Goal: Check status: Check status

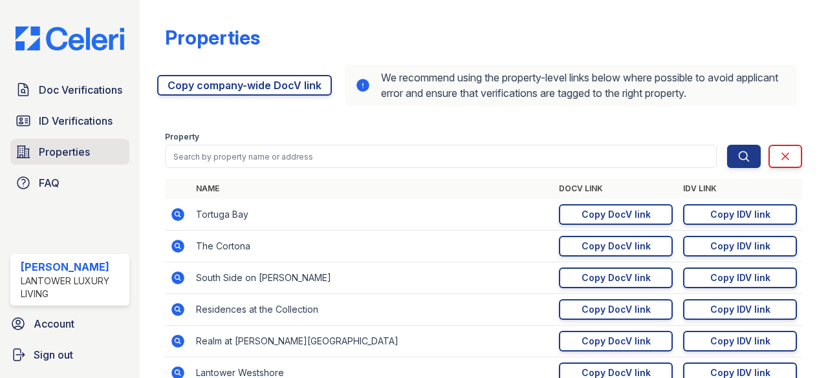
scroll to position [259, 0]
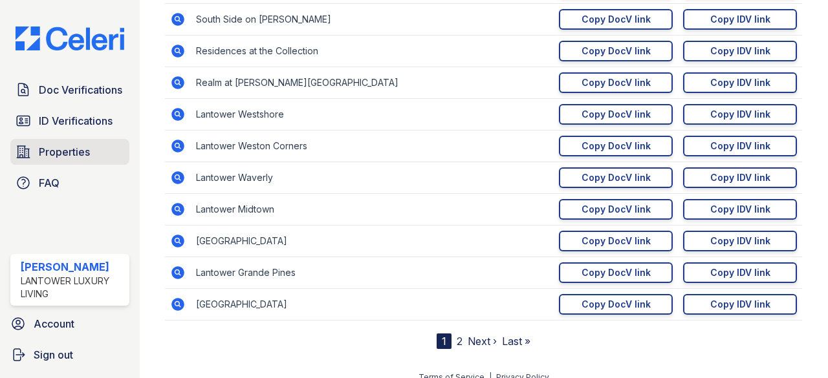
click at [58, 147] on span "Properties" at bounding box center [64, 152] width 51 height 16
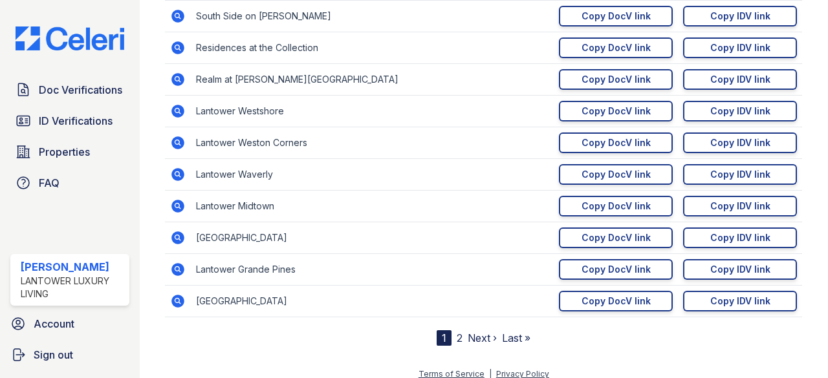
scroll to position [270, 0]
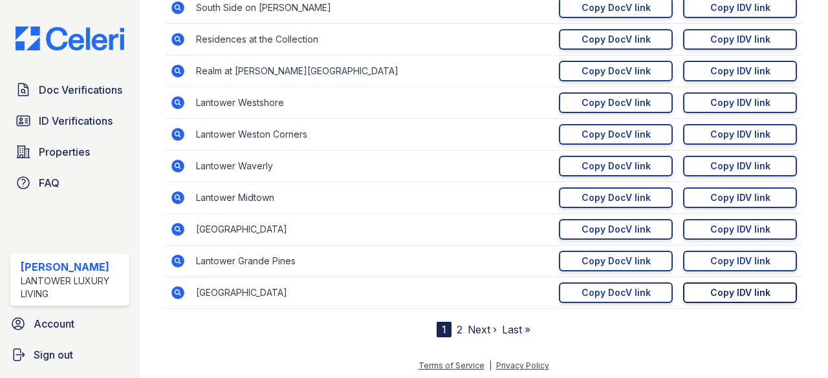
click at [726, 287] on div "Copy IDV link" at bounding box center [740, 293] width 60 height 13
click at [600, 292] on div "Copy DocV link" at bounding box center [616, 293] width 69 height 13
click at [718, 290] on div "Copy IDV link" at bounding box center [740, 293] width 60 height 13
click at [620, 287] on div "Copy DocV link" at bounding box center [616, 293] width 69 height 13
click at [67, 116] on span "ID Verifications" at bounding box center [76, 121] width 74 height 16
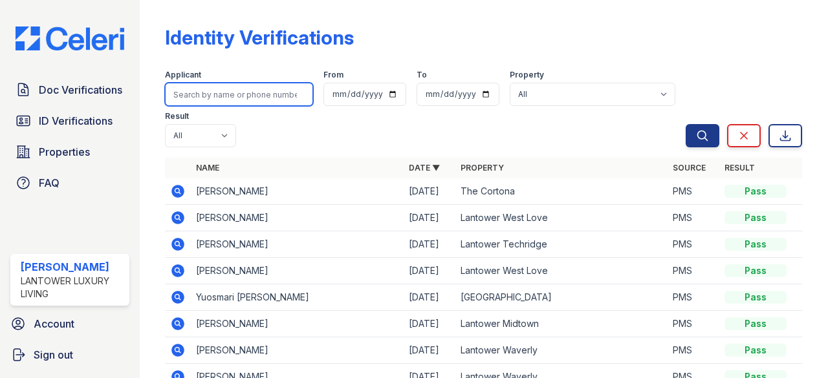
paste input "[EMAIL_ADDRESS][DOMAIN_NAME]"
type input "[EMAIL_ADDRESS][DOMAIN_NAME]"
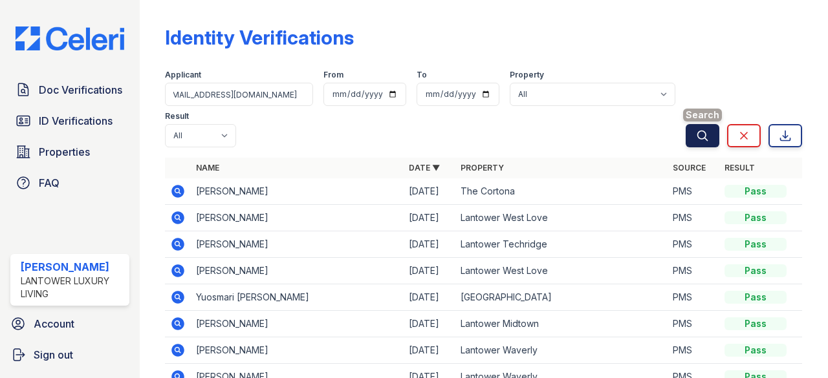
click at [698, 132] on icon "submit" at bounding box center [703, 136] width 10 height 10
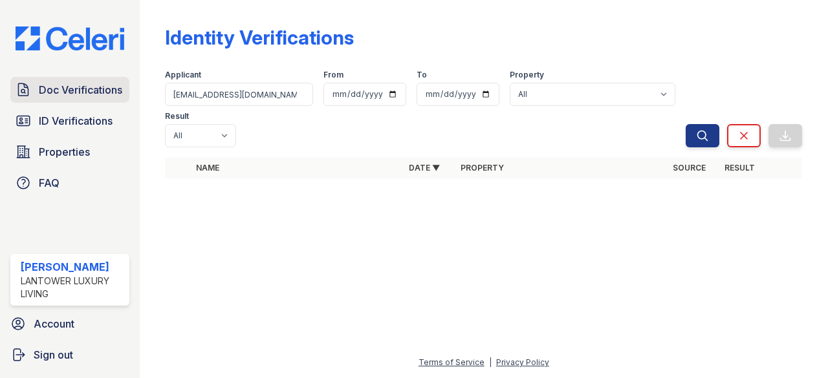
click at [72, 85] on span "Doc Verifications" at bounding box center [80, 90] width 83 height 16
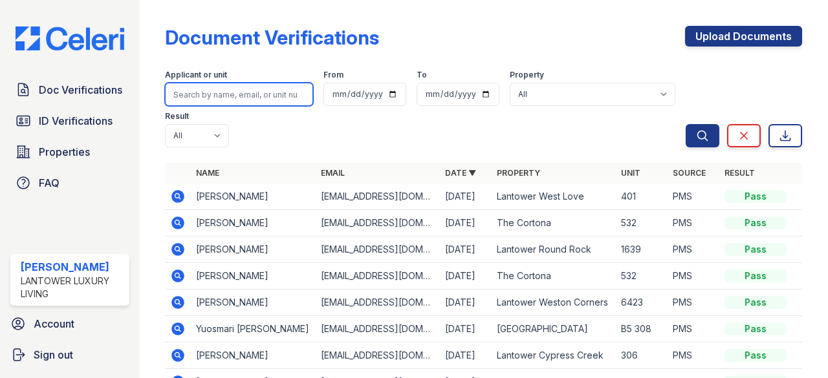
click at [198, 93] on input "search" at bounding box center [239, 94] width 148 height 23
paste input "Leneke_patrick@yahoo.com"
type input "Leneke_patrick@yahoo.com"
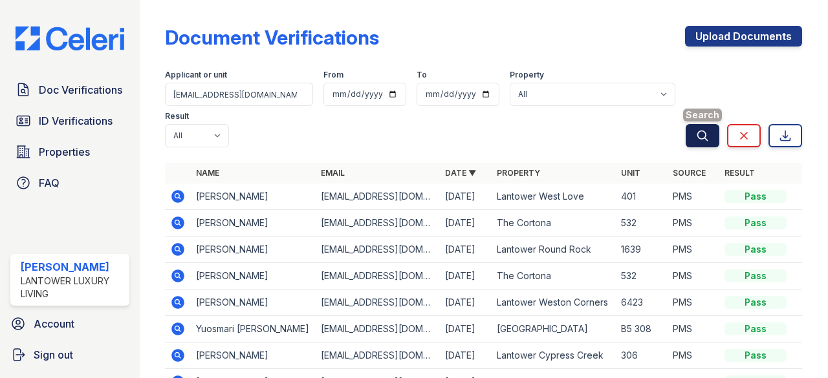
click at [696, 132] on icon "submit" at bounding box center [702, 135] width 13 height 13
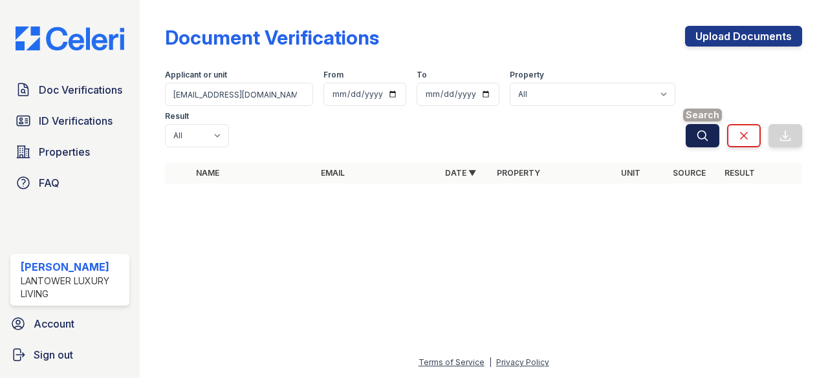
click at [705, 135] on icon "submit" at bounding box center [703, 136] width 10 height 10
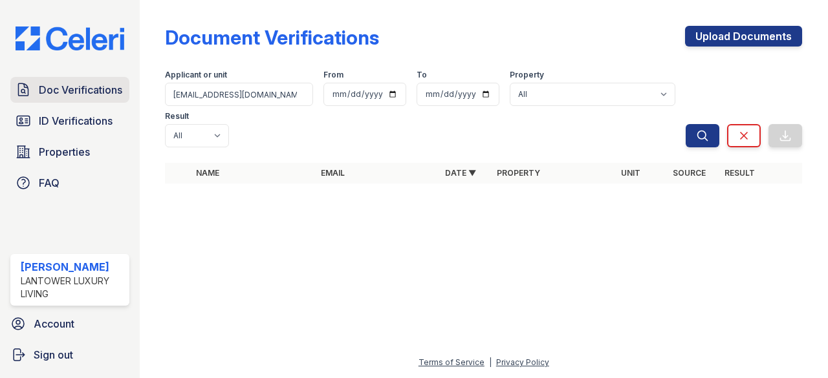
click at [79, 94] on span "Doc Verifications" at bounding box center [80, 90] width 83 height 16
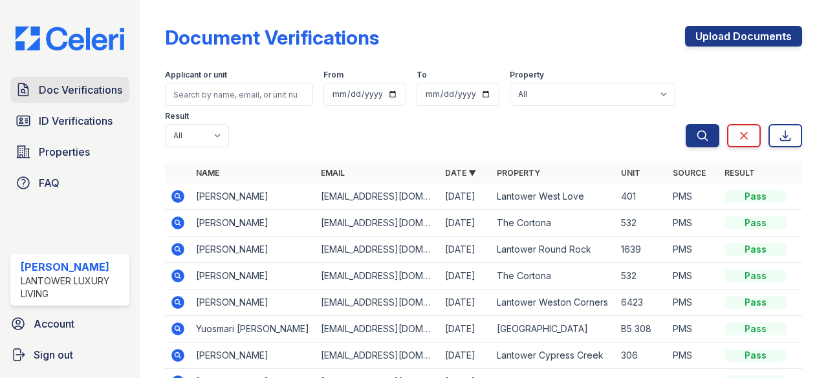
click at [74, 95] on span "Doc Verifications" at bounding box center [80, 90] width 83 height 16
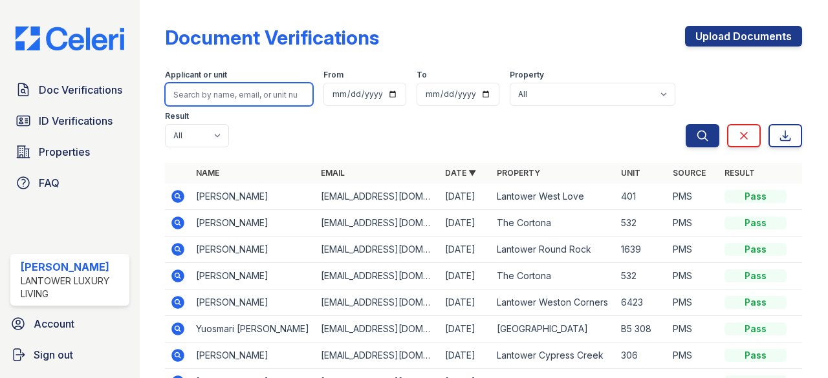
click at [230, 98] on input "search" at bounding box center [239, 94] width 148 height 23
type input "maria"
click at [686, 124] on button "Search" at bounding box center [703, 135] width 34 height 23
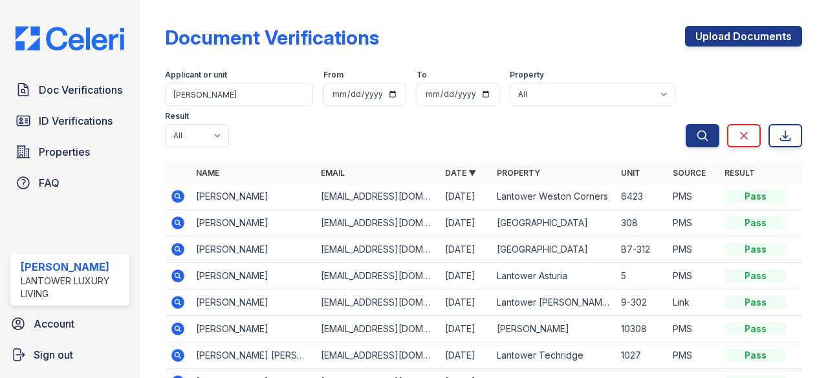
click at [180, 223] on icon at bounding box center [178, 223] width 13 height 13
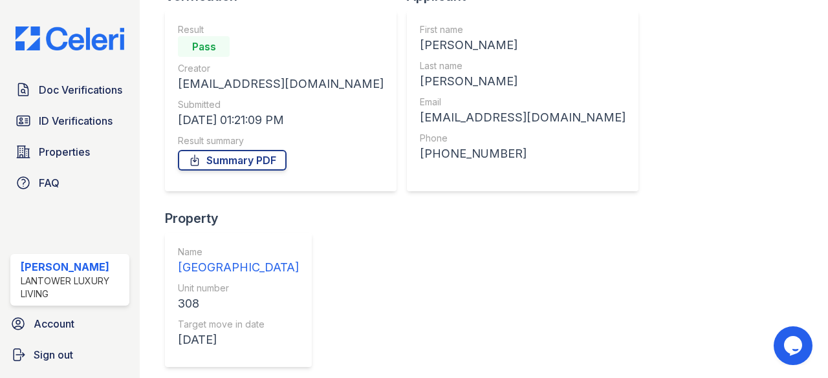
scroll to position [129, 0]
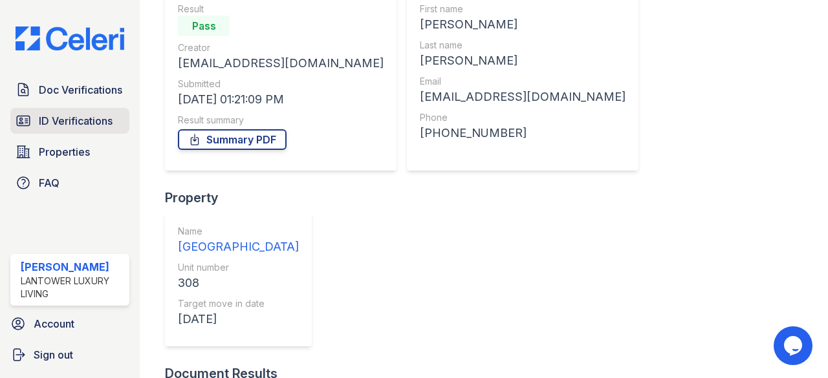
click at [89, 126] on span "ID Verifications" at bounding box center [76, 121] width 74 height 16
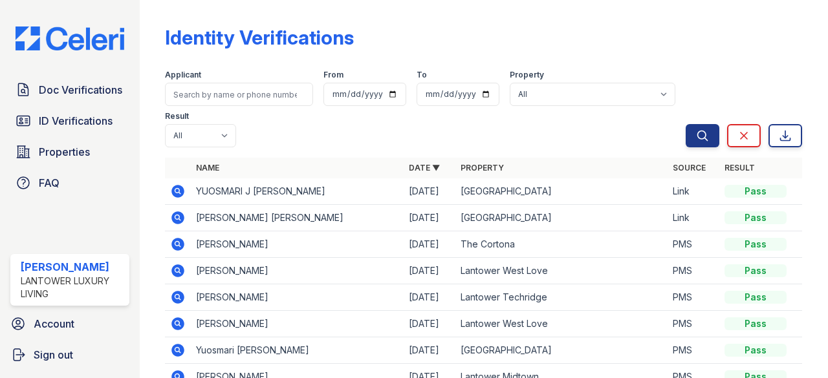
click at [180, 192] on icon at bounding box center [178, 191] width 13 height 13
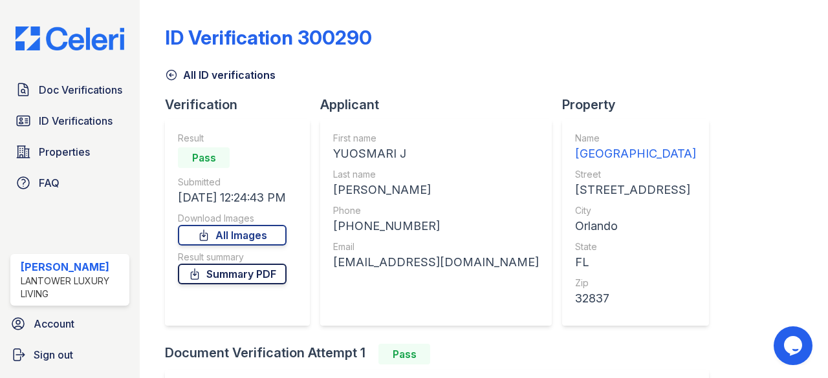
click at [244, 278] on link "Summary PDF" at bounding box center [232, 274] width 109 height 21
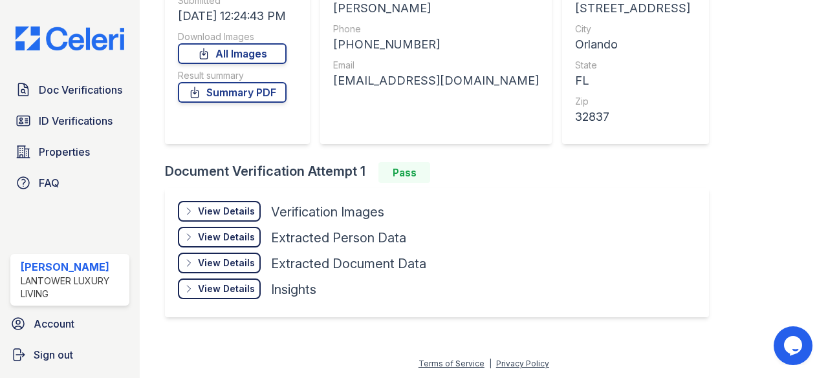
scroll to position [182, 0]
click at [232, 205] on div "View Details" at bounding box center [226, 210] width 57 height 13
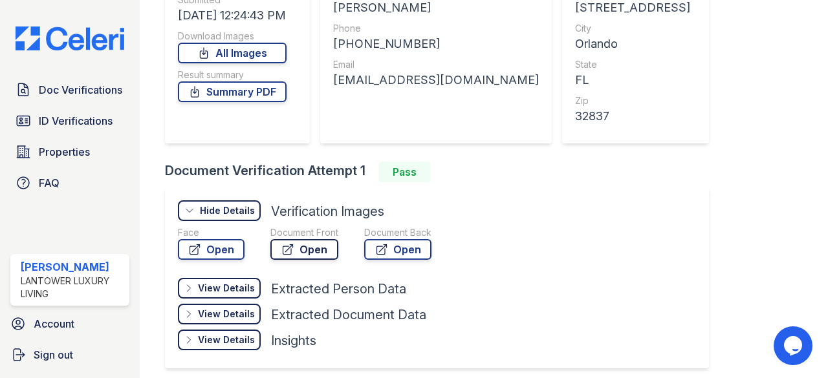
click at [316, 250] on link "Open" at bounding box center [304, 249] width 68 height 21
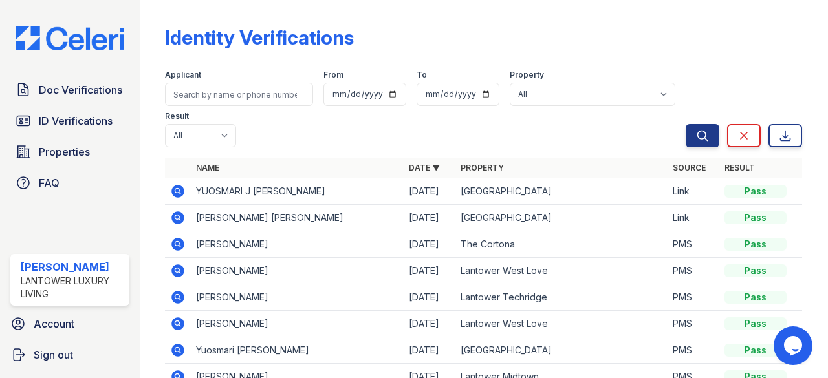
click at [179, 214] on icon at bounding box center [178, 218] width 16 height 16
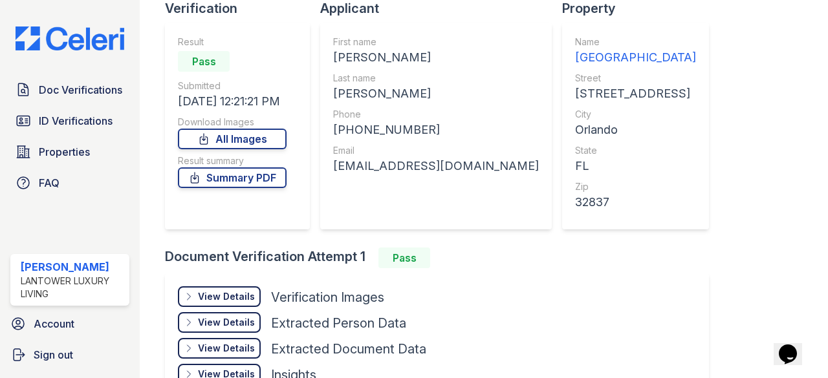
scroll to position [182, 0]
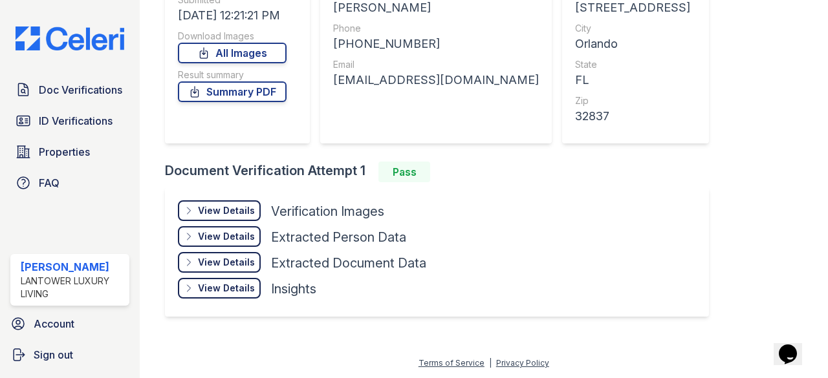
click at [238, 210] on div "View Details" at bounding box center [226, 210] width 57 height 13
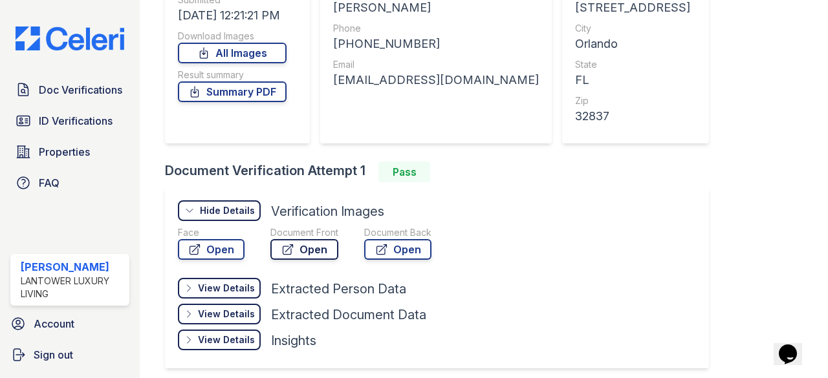
click at [316, 254] on link "Open" at bounding box center [304, 249] width 68 height 21
click at [66, 83] on span "Doc Verifications" at bounding box center [80, 90] width 83 height 16
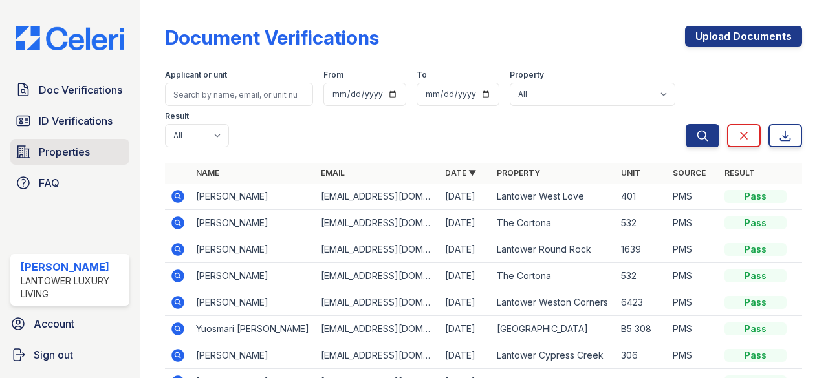
click at [53, 149] on span "Properties" at bounding box center [64, 152] width 51 height 16
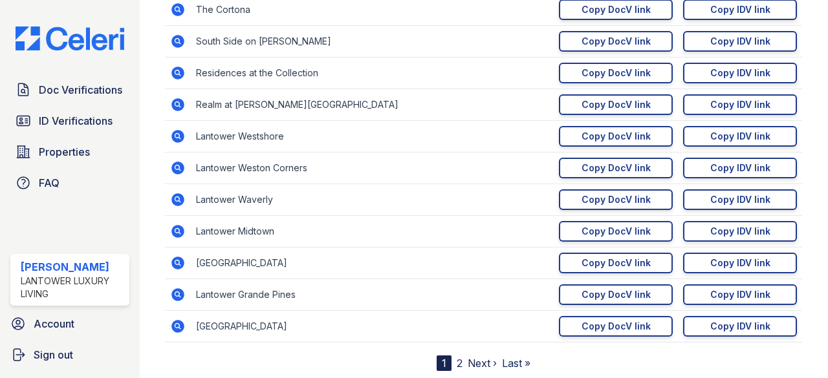
scroll to position [270, 0]
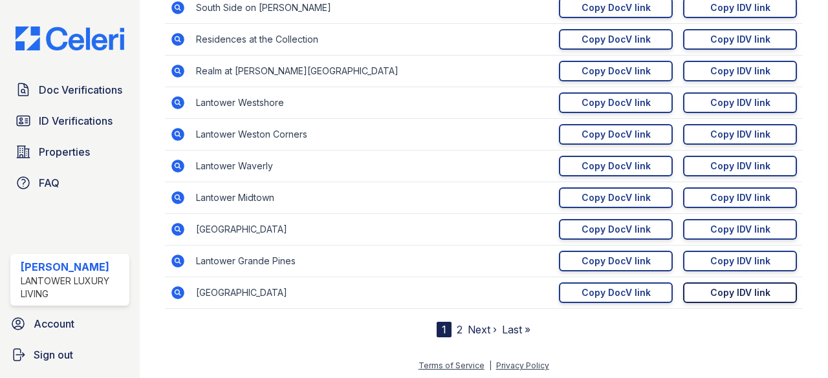
click at [727, 287] on div "Copy IDV link" at bounding box center [740, 293] width 60 height 13
click at [73, 118] on span "ID Verifications" at bounding box center [76, 121] width 74 height 16
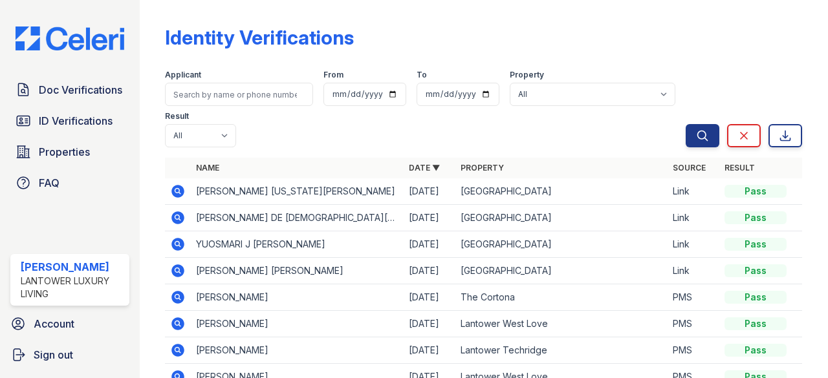
click at [177, 191] on icon at bounding box center [177, 190] width 3 height 3
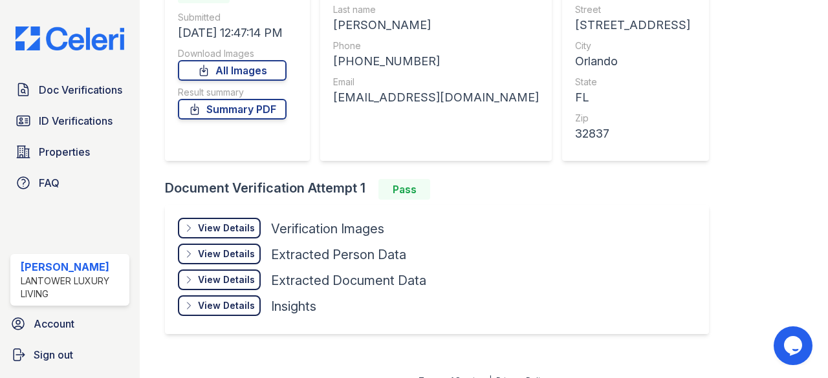
scroll to position [182, 0]
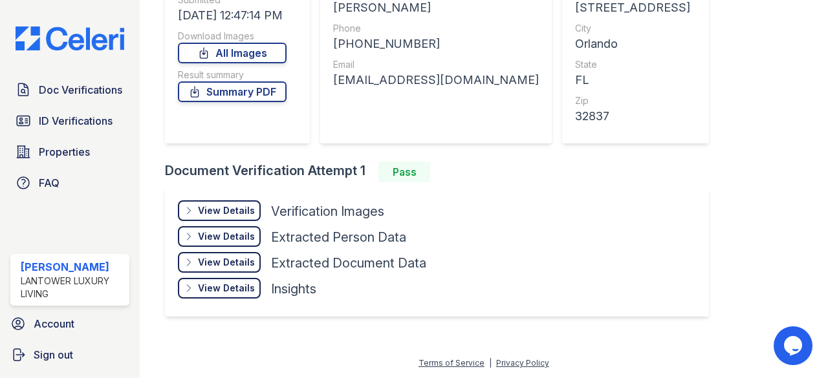
click at [229, 207] on div "View Details" at bounding box center [226, 210] width 57 height 13
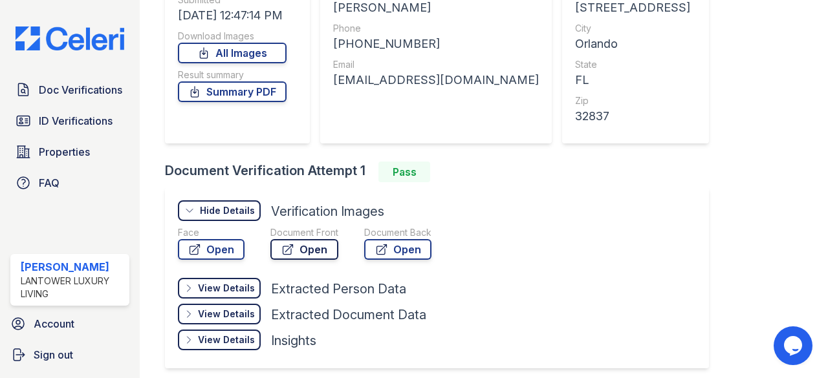
click at [297, 249] on link "Open" at bounding box center [304, 249] width 68 height 21
click at [224, 92] on link "Summary PDF" at bounding box center [232, 92] width 109 height 21
click at [62, 118] on span "ID Verifications" at bounding box center [76, 121] width 74 height 16
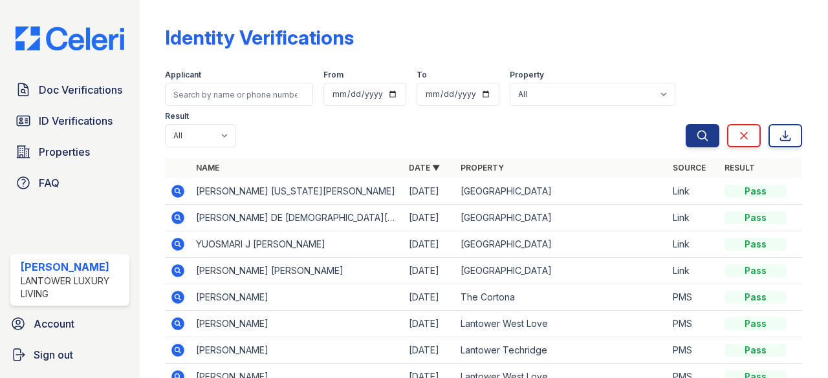
click at [180, 241] on icon at bounding box center [178, 245] width 16 height 16
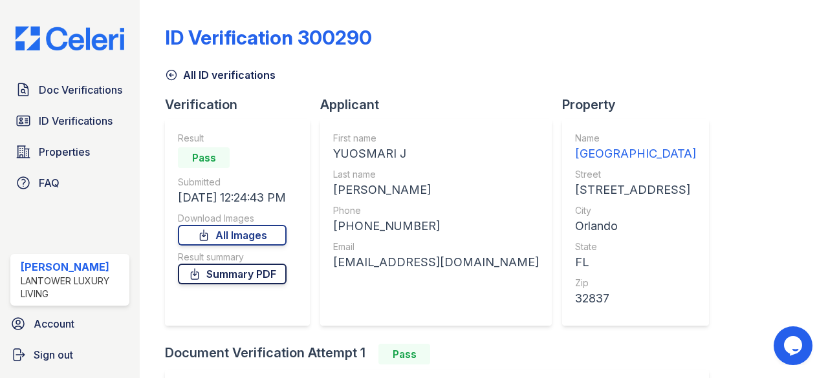
click at [249, 276] on link "Summary PDF" at bounding box center [232, 274] width 109 height 21
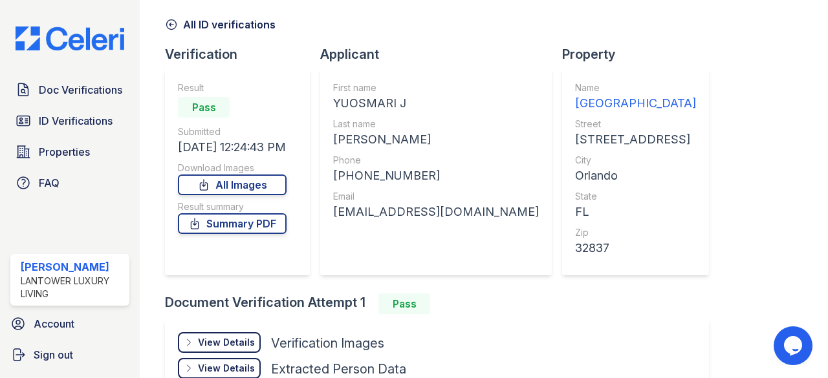
scroll to position [129, 0]
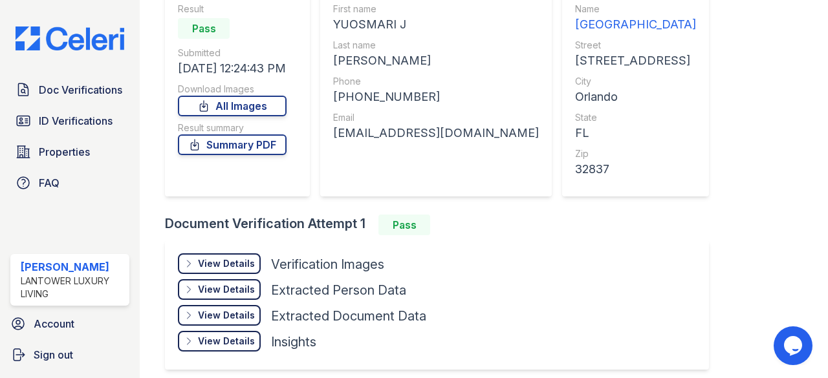
click at [246, 265] on div "View Details" at bounding box center [226, 263] width 57 height 13
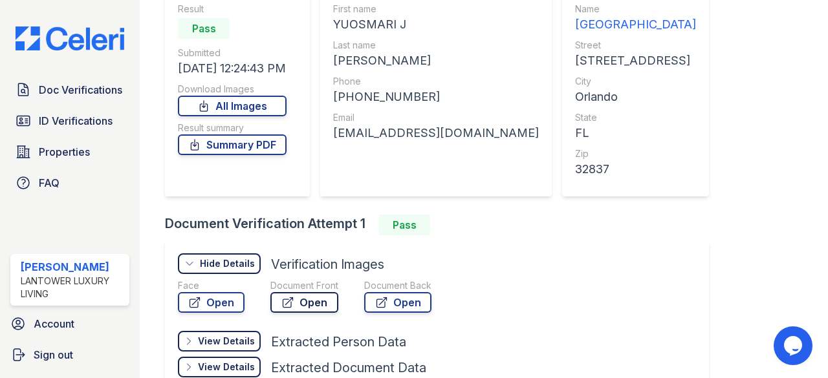
click at [307, 304] on link "Open" at bounding box center [304, 302] width 68 height 21
click at [85, 126] on span "ID Verifications" at bounding box center [76, 121] width 74 height 16
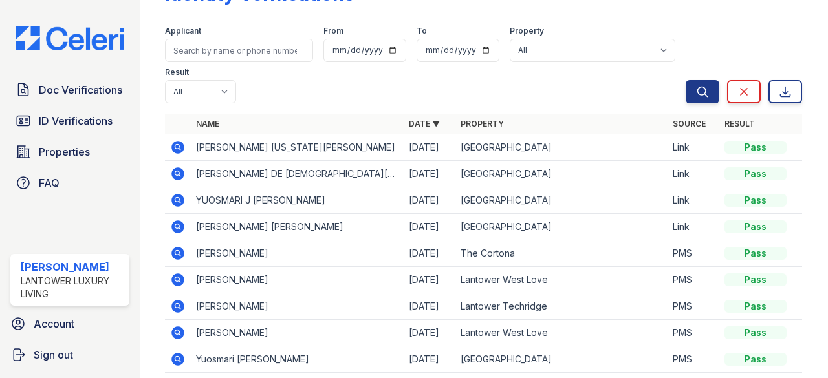
scroll to position [65, 0]
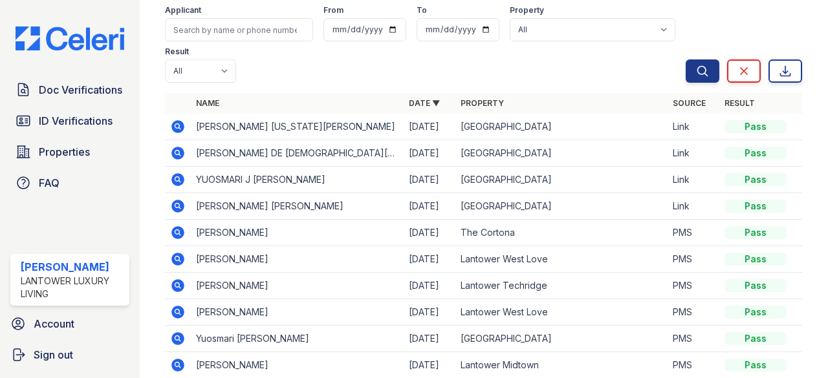
click at [179, 336] on icon at bounding box center [177, 337] width 3 height 3
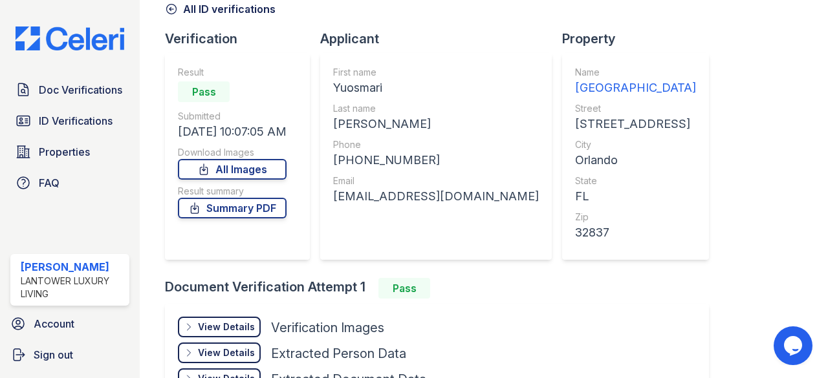
scroll to position [129, 0]
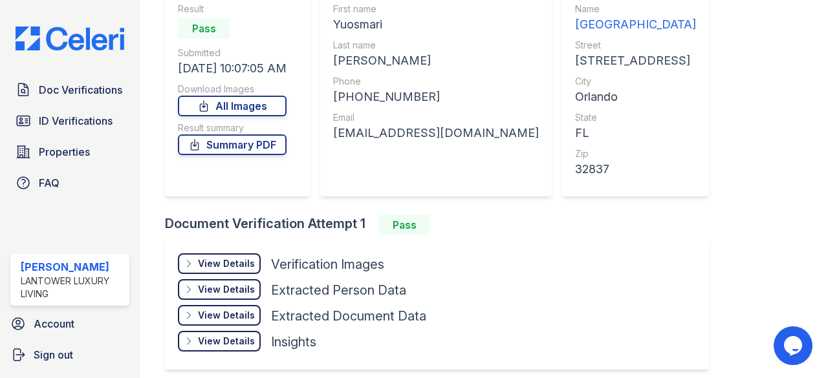
click at [239, 266] on div "View Details" at bounding box center [226, 263] width 57 height 13
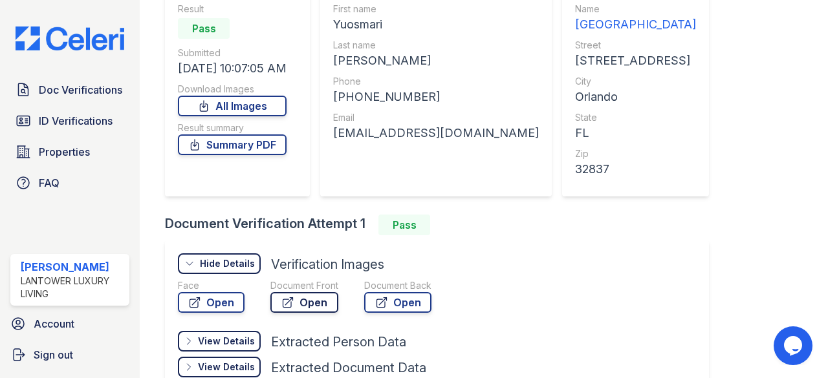
click at [311, 301] on link "Open" at bounding box center [304, 302] width 68 height 21
click at [88, 115] on span "ID Verifications" at bounding box center [76, 121] width 74 height 16
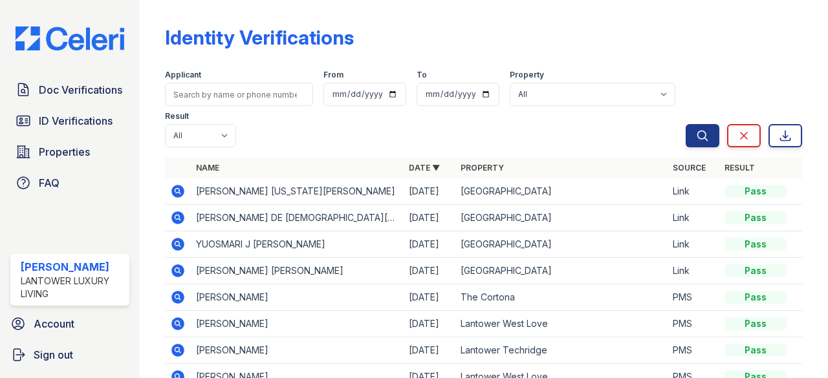
click at [181, 243] on icon at bounding box center [178, 244] width 13 height 13
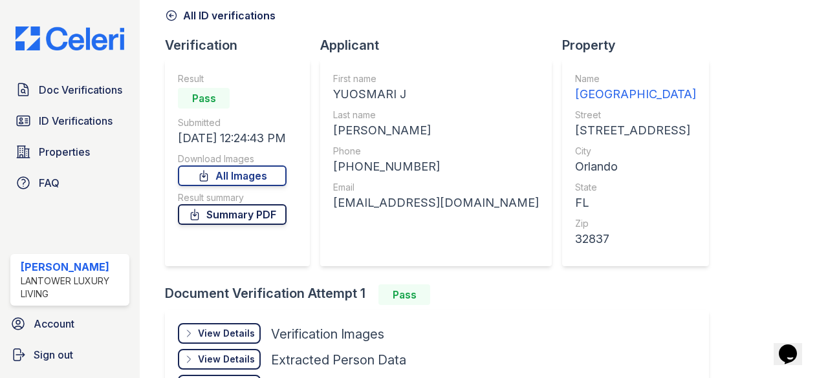
scroll to position [129, 0]
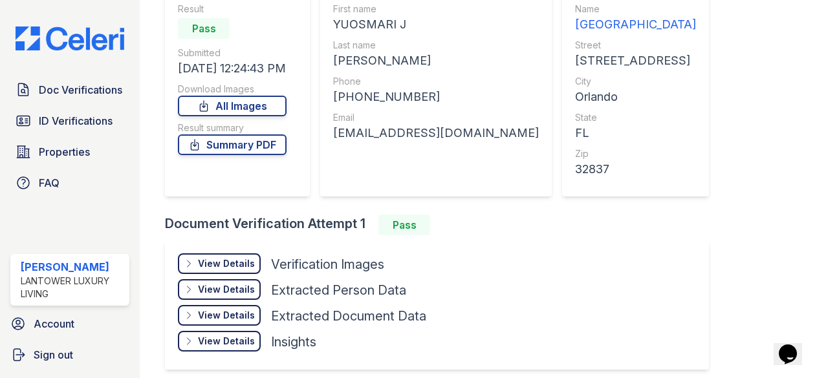
click at [246, 261] on div "View Details" at bounding box center [226, 263] width 57 height 13
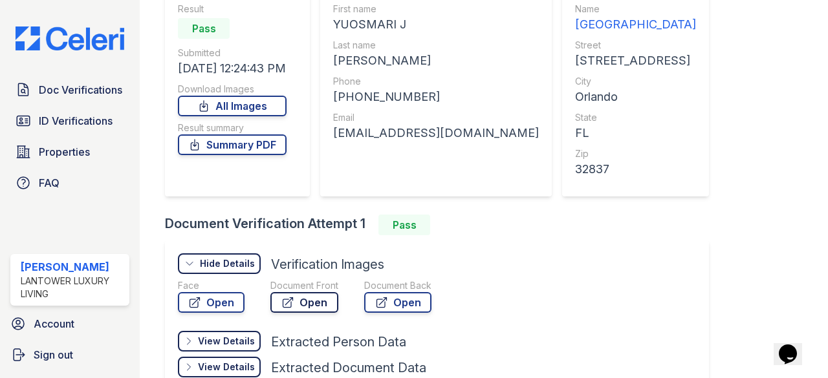
click at [298, 305] on link "Open" at bounding box center [304, 302] width 68 height 21
click at [81, 115] on span "ID Verifications" at bounding box center [76, 121] width 74 height 16
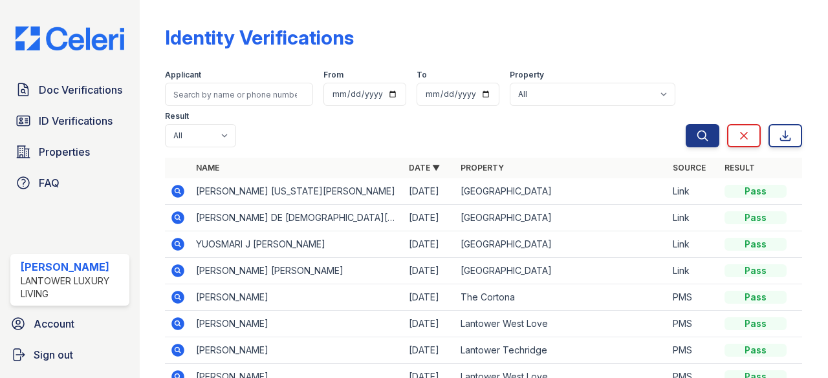
click at [177, 218] on icon at bounding box center [177, 216] width 3 height 3
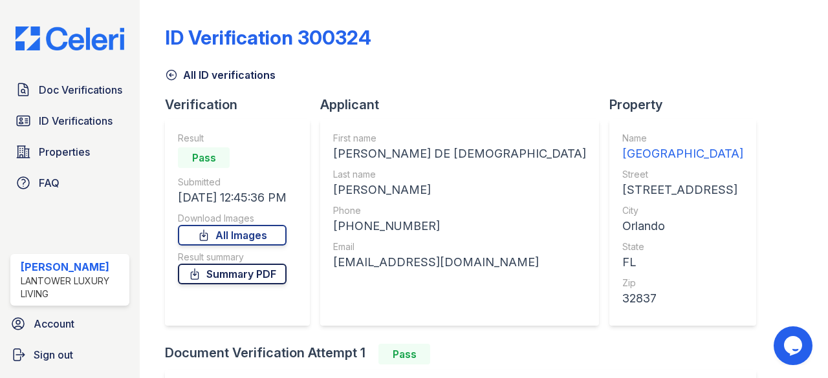
scroll to position [65, 0]
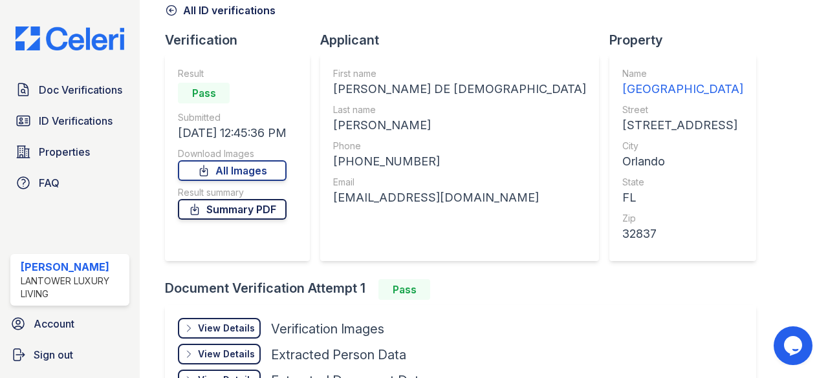
click at [253, 209] on link "Summary PDF" at bounding box center [232, 209] width 109 height 21
click at [223, 327] on div "View Details" at bounding box center [226, 328] width 57 height 13
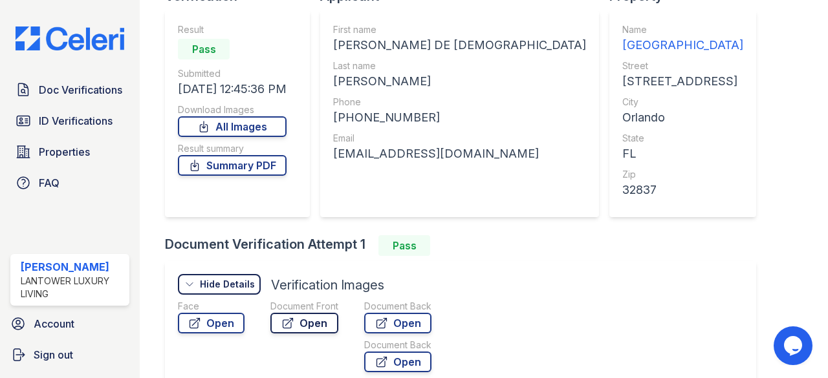
scroll to position [129, 0]
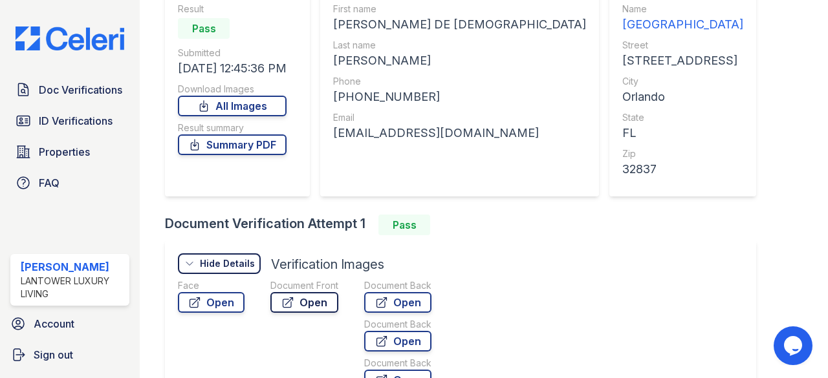
click at [316, 297] on link "Open" at bounding box center [304, 302] width 68 height 21
click at [69, 87] on span "Doc Verifications" at bounding box center [80, 90] width 83 height 16
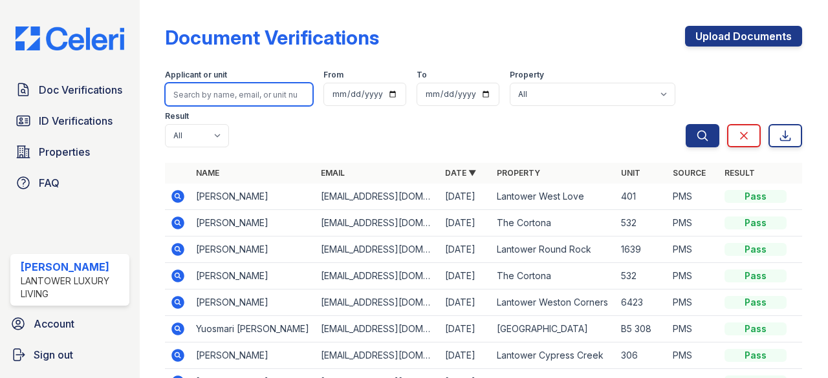
click at [221, 93] on input "search" at bounding box center [239, 94] width 148 height 23
type input "jenniffer"
click at [686, 124] on button "Search" at bounding box center [703, 135] width 34 height 23
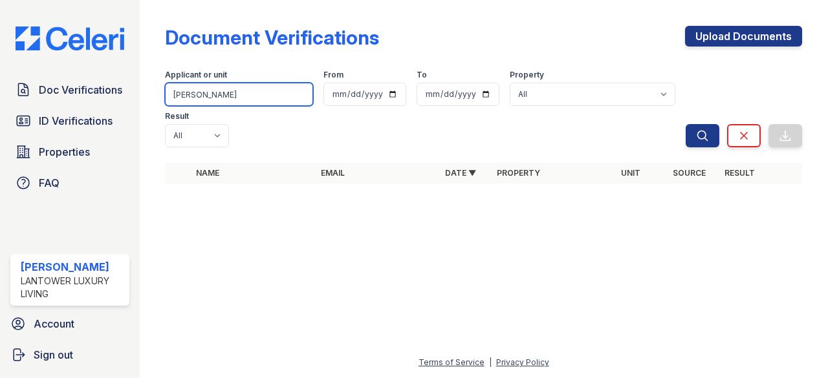
click at [223, 93] on input "jenniffer" at bounding box center [239, 94] width 148 height 23
type input "jenniffer102310@icloud.com"
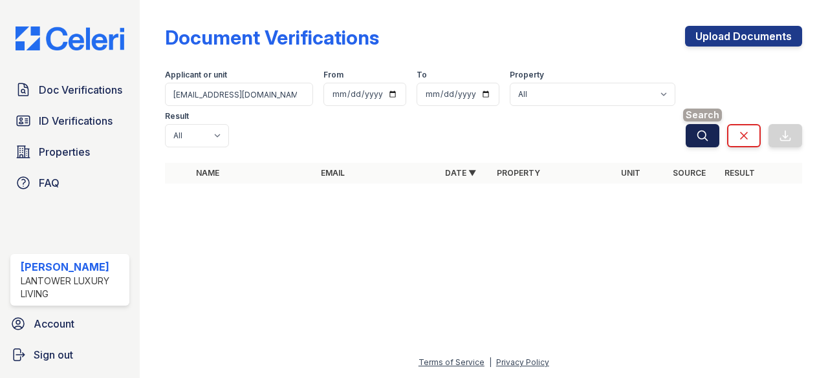
click at [704, 138] on icon "submit" at bounding box center [702, 135] width 13 height 13
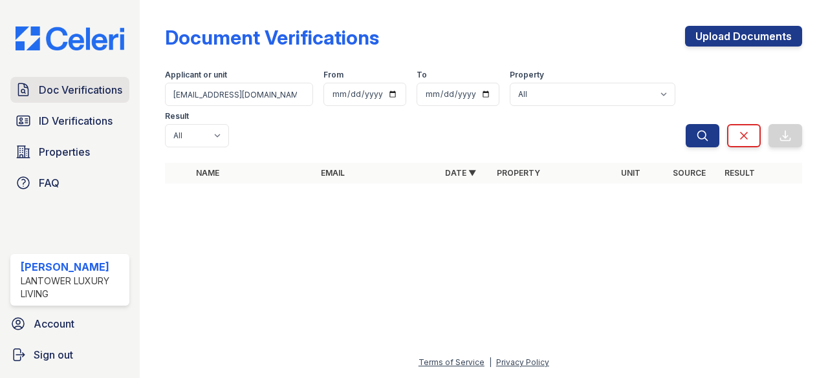
click at [70, 91] on span "Doc Verifications" at bounding box center [80, 90] width 83 height 16
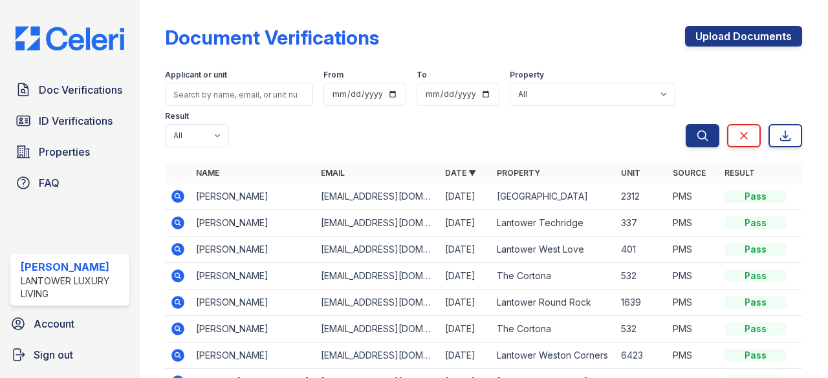
click at [177, 195] on icon at bounding box center [177, 195] width 3 height 3
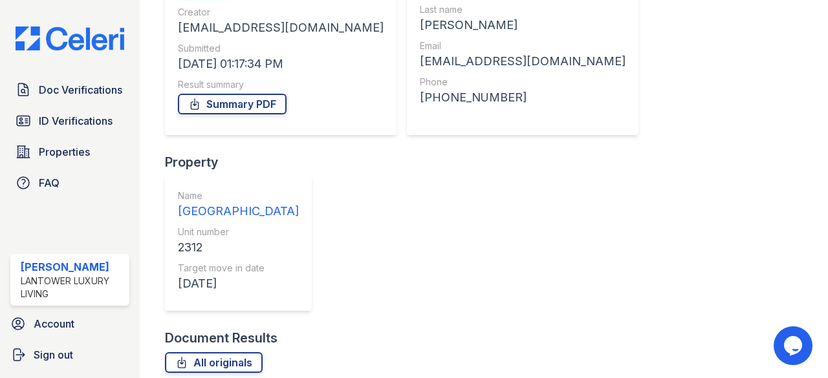
scroll to position [166, 0]
click at [256, 107] on link "Summary PDF" at bounding box center [232, 103] width 109 height 21
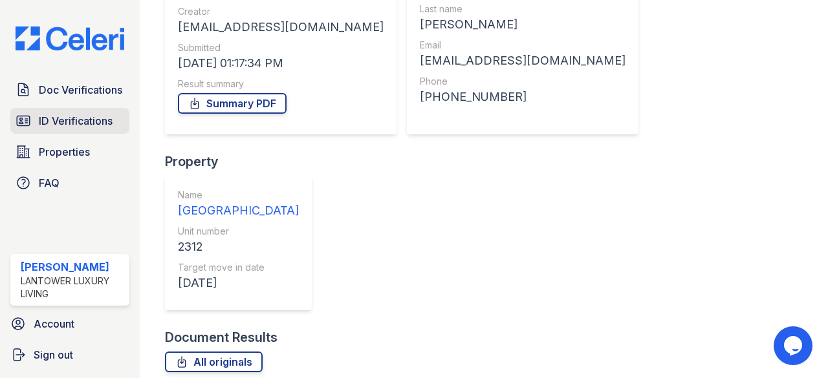
click at [64, 118] on span "ID Verifications" at bounding box center [76, 121] width 74 height 16
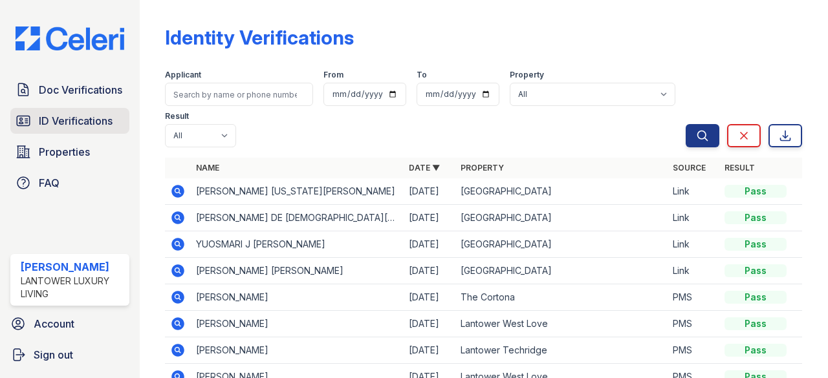
click at [84, 117] on span "ID Verifications" at bounding box center [76, 121] width 74 height 16
click at [65, 120] on span "ID Verifications" at bounding box center [76, 121] width 74 height 16
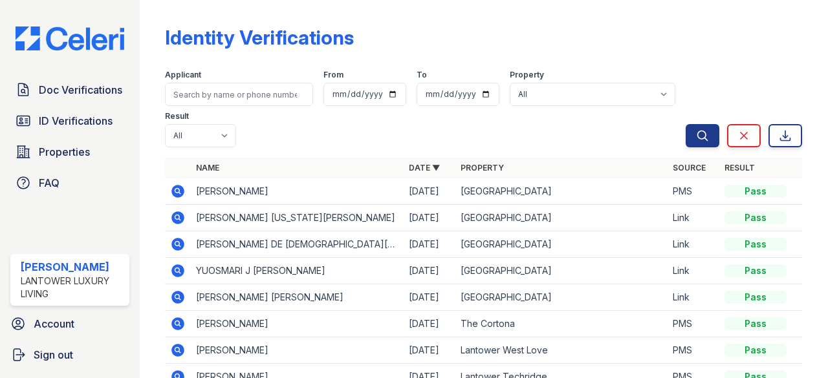
click at [176, 190] on icon at bounding box center [177, 190] width 3 height 3
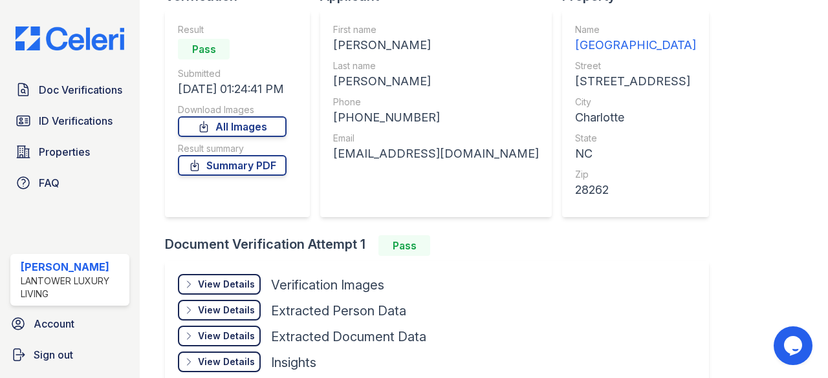
scroll to position [129, 0]
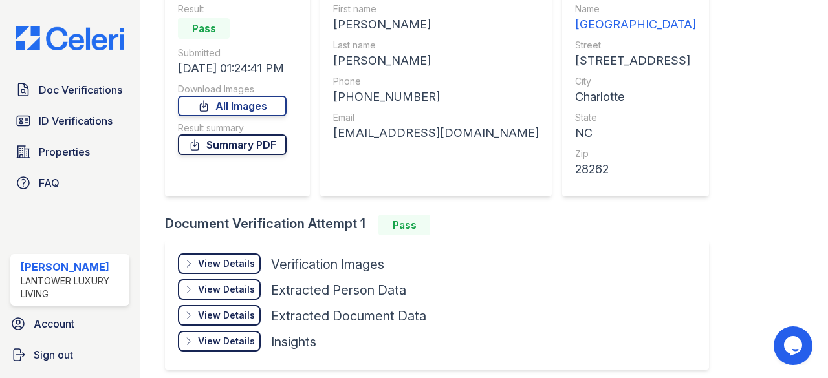
click at [250, 144] on link "Summary PDF" at bounding box center [232, 145] width 109 height 21
click at [232, 263] on div "View Details" at bounding box center [226, 263] width 57 height 13
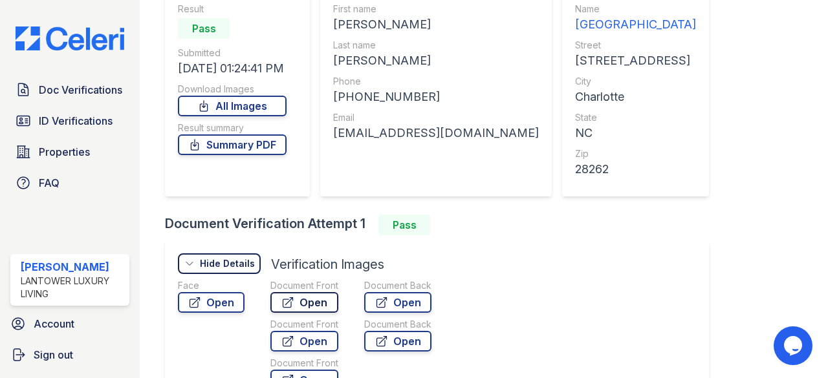
click at [303, 298] on link "Open" at bounding box center [304, 302] width 68 height 21
click at [57, 158] on span "Properties" at bounding box center [64, 152] width 51 height 16
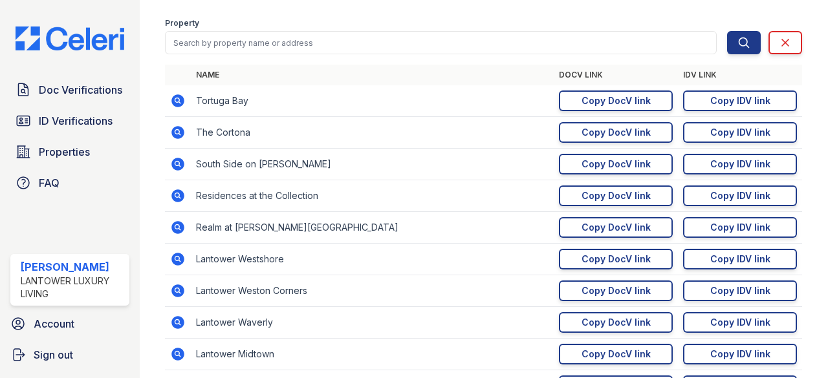
scroll to position [194, 0]
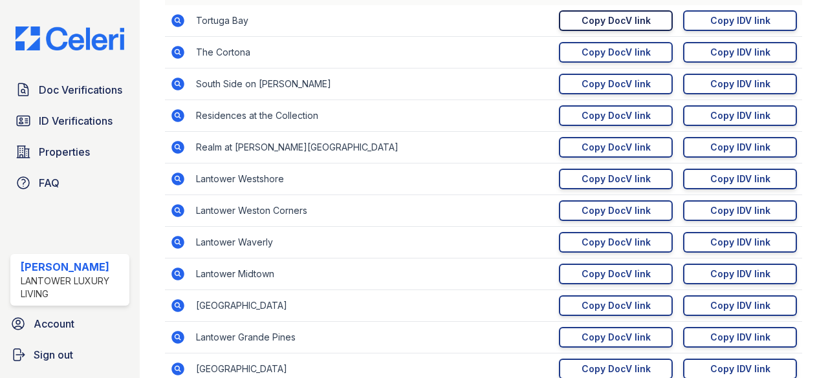
click at [621, 20] on div "Copy DocV link" at bounding box center [616, 20] width 69 height 13
click at [739, 16] on div "Copy IDV link" at bounding box center [740, 20] width 60 height 13
click at [82, 116] on span "ID Verifications" at bounding box center [76, 121] width 74 height 16
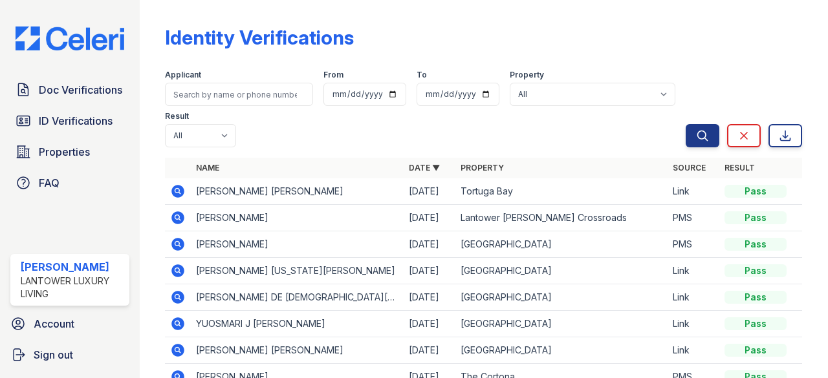
click at [179, 191] on icon at bounding box center [178, 192] width 16 height 16
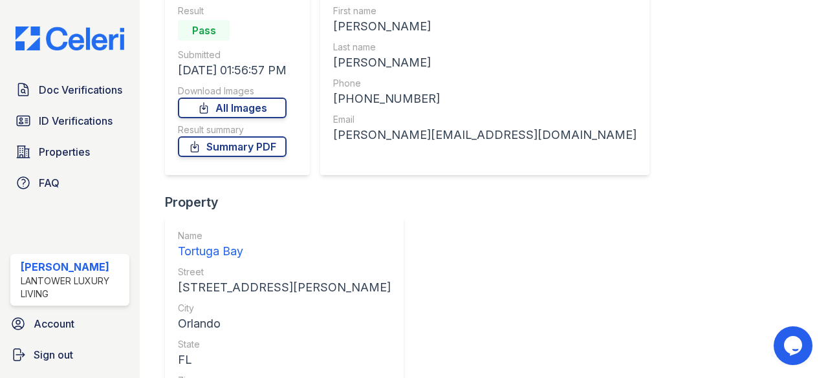
scroll to position [129, 0]
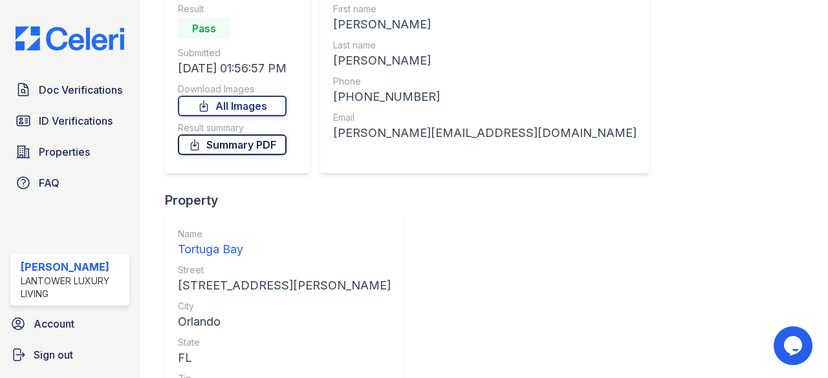
click at [243, 146] on link "Summary PDF" at bounding box center [232, 145] width 109 height 21
click at [72, 87] on span "Doc Verifications" at bounding box center [80, 90] width 83 height 16
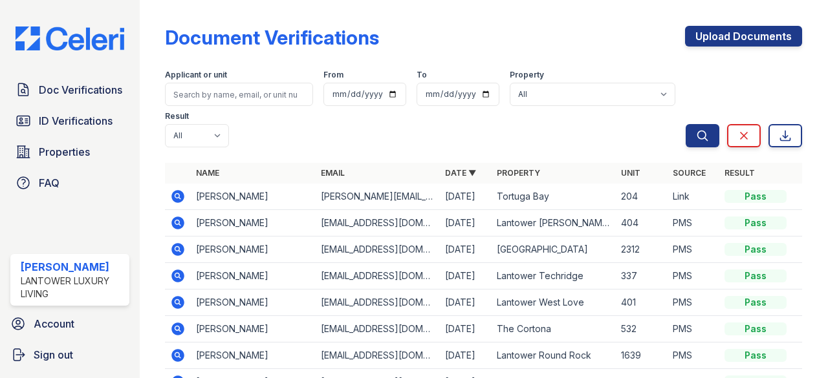
click at [174, 195] on icon at bounding box center [178, 196] width 13 height 13
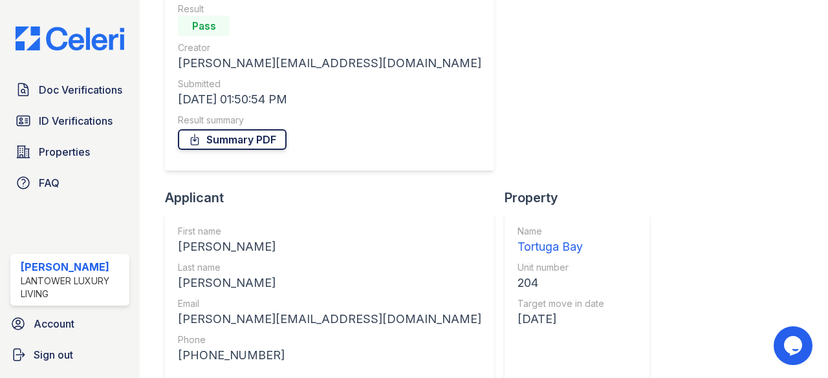
click at [250, 140] on link "Summary PDF" at bounding box center [232, 139] width 109 height 21
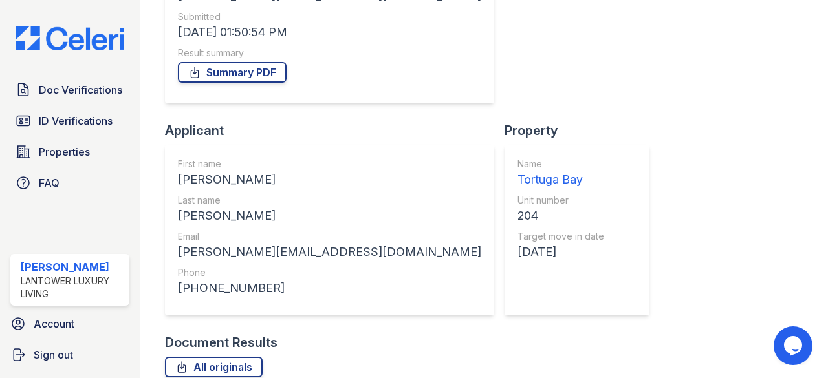
scroll to position [197, 0]
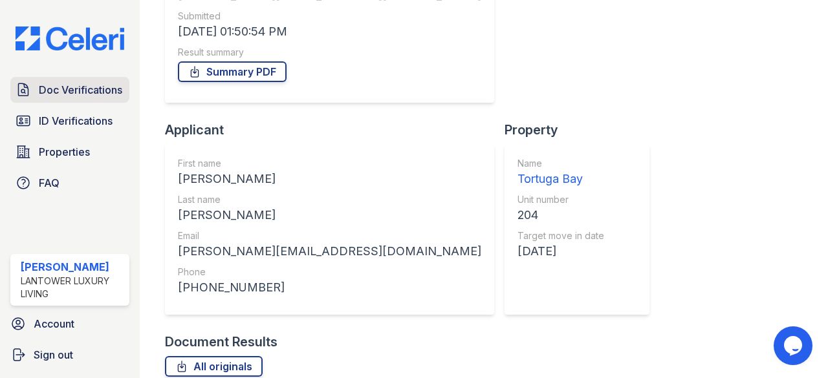
click at [72, 85] on span "Doc Verifications" at bounding box center [80, 90] width 83 height 16
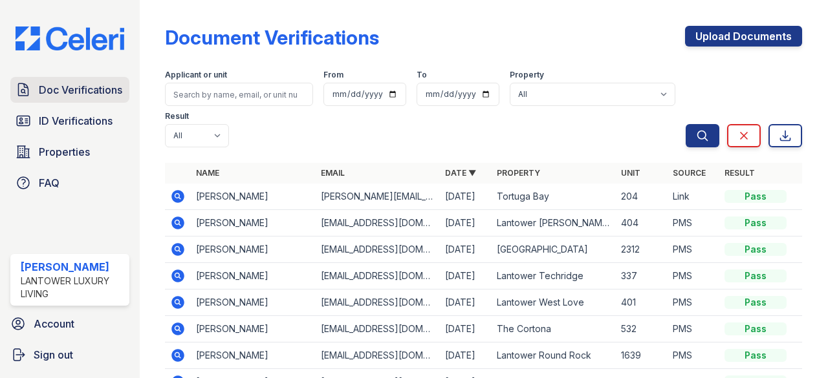
click at [92, 84] on span "Doc Verifications" at bounding box center [80, 90] width 83 height 16
